Goal: Find specific page/section: Find specific page/section

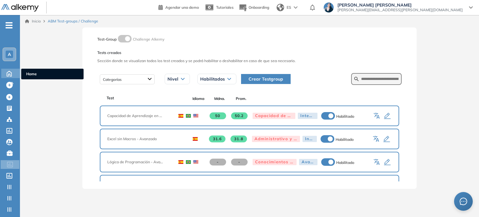
click at [12, 74] on icon at bounding box center [9, 72] width 11 height 7
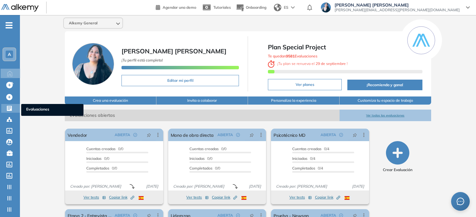
click at [10, 107] on icon at bounding box center [9, 108] width 5 height 5
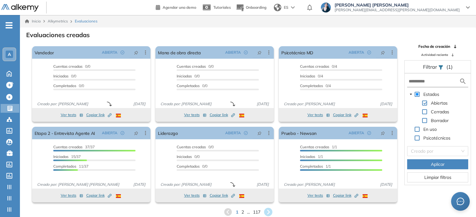
click at [239, 211] on icon at bounding box center [268, 212] width 8 height 8
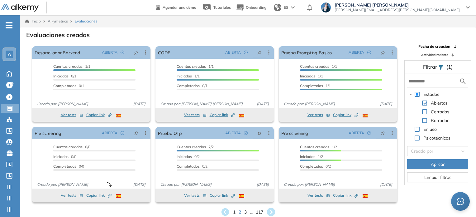
click at [239, 211] on icon at bounding box center [271, 212] width 8 height 8
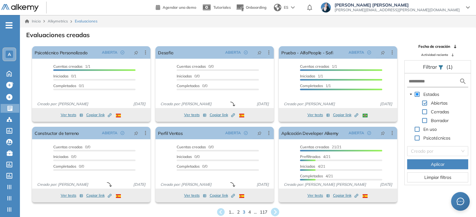
click at [239, 210] on icon at bounding box center [275, 212] width 8 height 8
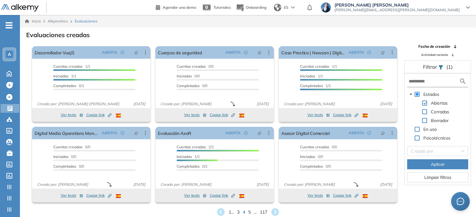
click at [239, 210] on icon at bounding box center [274, 211] width 7 height 7
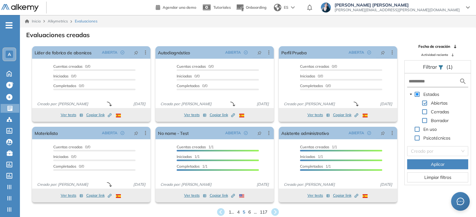
click at [239, 208] on icon at bounding box center [274, 211] width 7 height 7
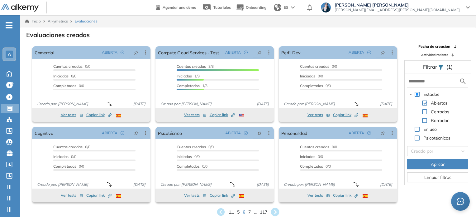
click at [239, 212] on icon at bounding box center [275, 212] width 8 height 8
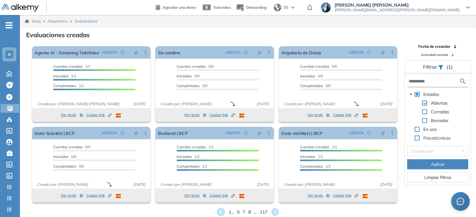
click at [223, 209] on icon at bounding box center [221, 212] width 8 height 8
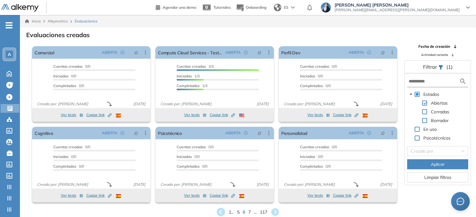
click at [222, 209] on icon at bounding box center [221, 212] width 8 height 8
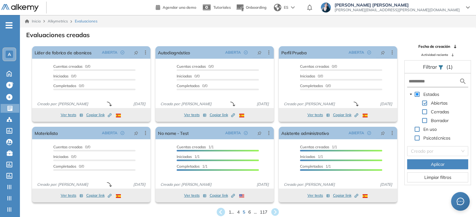
click at [220, 210] on icon at bounding box center [221, 212] width 10 height 10
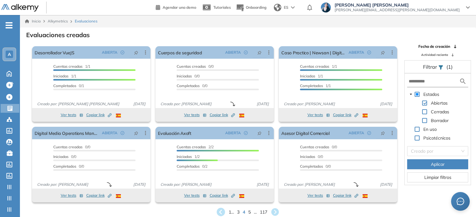
click at [219, 209] on icon at bounding box center [221, 212] width 8 height 8
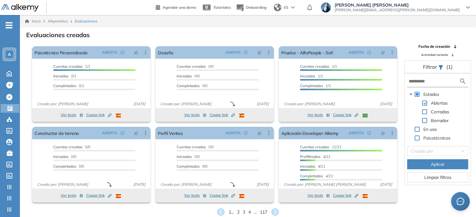
click at [239, 111] on span at bounding box center [424, 111] width 5 height 5
click at [239, 162] on span "Aplicar" at bounding box center [438, 163] width 14 height 7
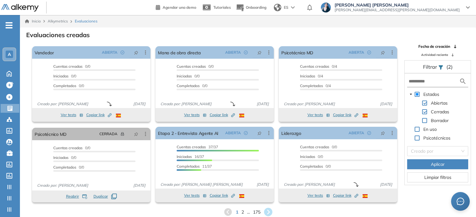
click at [239, 200] on div "Ver tests Copiar link Created by potrace 1.16, written by [PERSON_NAME] [DATE]-…" at bounding box center [214, 195] width 118 height 14
click at [239, 208] on icon at bounding box center [268, 212] width 8 height 8
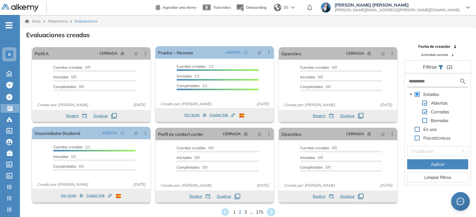
click at [239, 211] on icon at bounding box center [271, 212] width 10 height 10
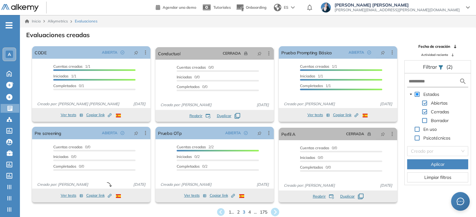
click at [239, 209] on icon at bounding box center [275, 212] width 10 height 10
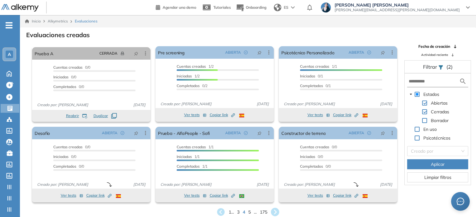
click at [239, 211] on icon at bounding box center [275, 212] width 10 height 10
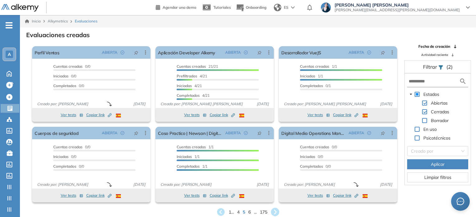
click at [239, 210] on icon at bounding box center [275, 212] width 10 height 10
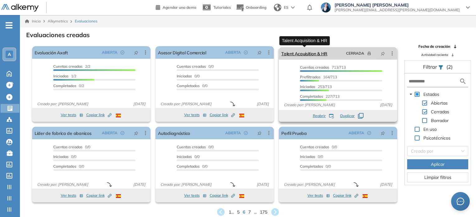
click at [239, 54] on link "Talent Acquisition & HR" at bounding box center [304, 53] width 46 height 12
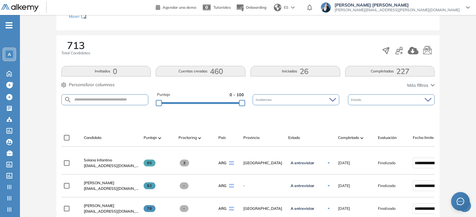
scroll to position [62, 0]
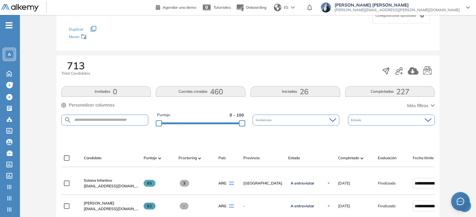
click at [97, 122] on form at bounding box center [104, 119] width 87 height 11
click at [104, 118] on input "text" at bounding box center [110, 119] width 77 height 5
type input "*"
type input "*******"
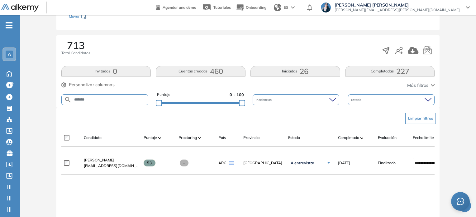
scroll to position [93, 0]
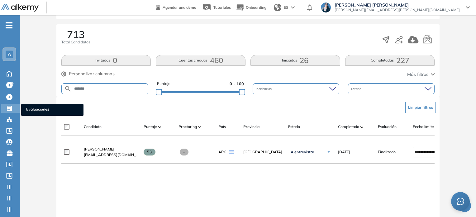
click at [11, 106] on icon at bounding box center [9, 108] width 5 height 5
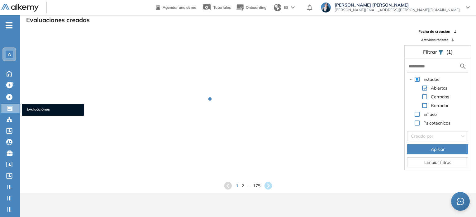
scroll to position [15, 0]
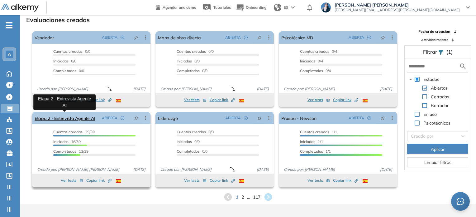
click at [75, 118] on link "Etapa 2 - Entrevista Agente AI" at bounding box center [65, 118] width 60 height 12
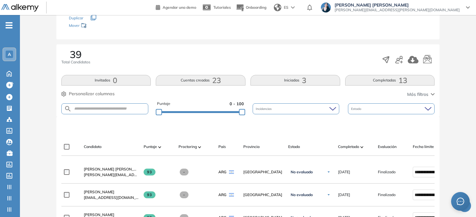
scroll to position [93, 0]
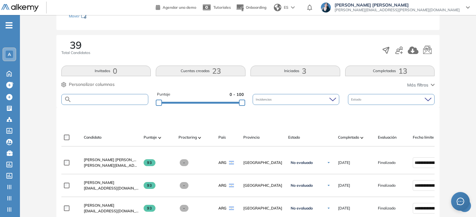
click at [105, 99] on input "text" at bounding box center [110, 99] width 77 height 5
type input "*******"
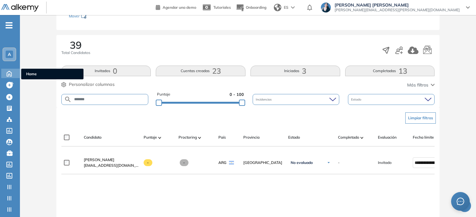
click at [12, 71] on icon at bounding box center [9, 72] width 11 height 7
